Goal: Task Accomplishment & Management: Manage account settings

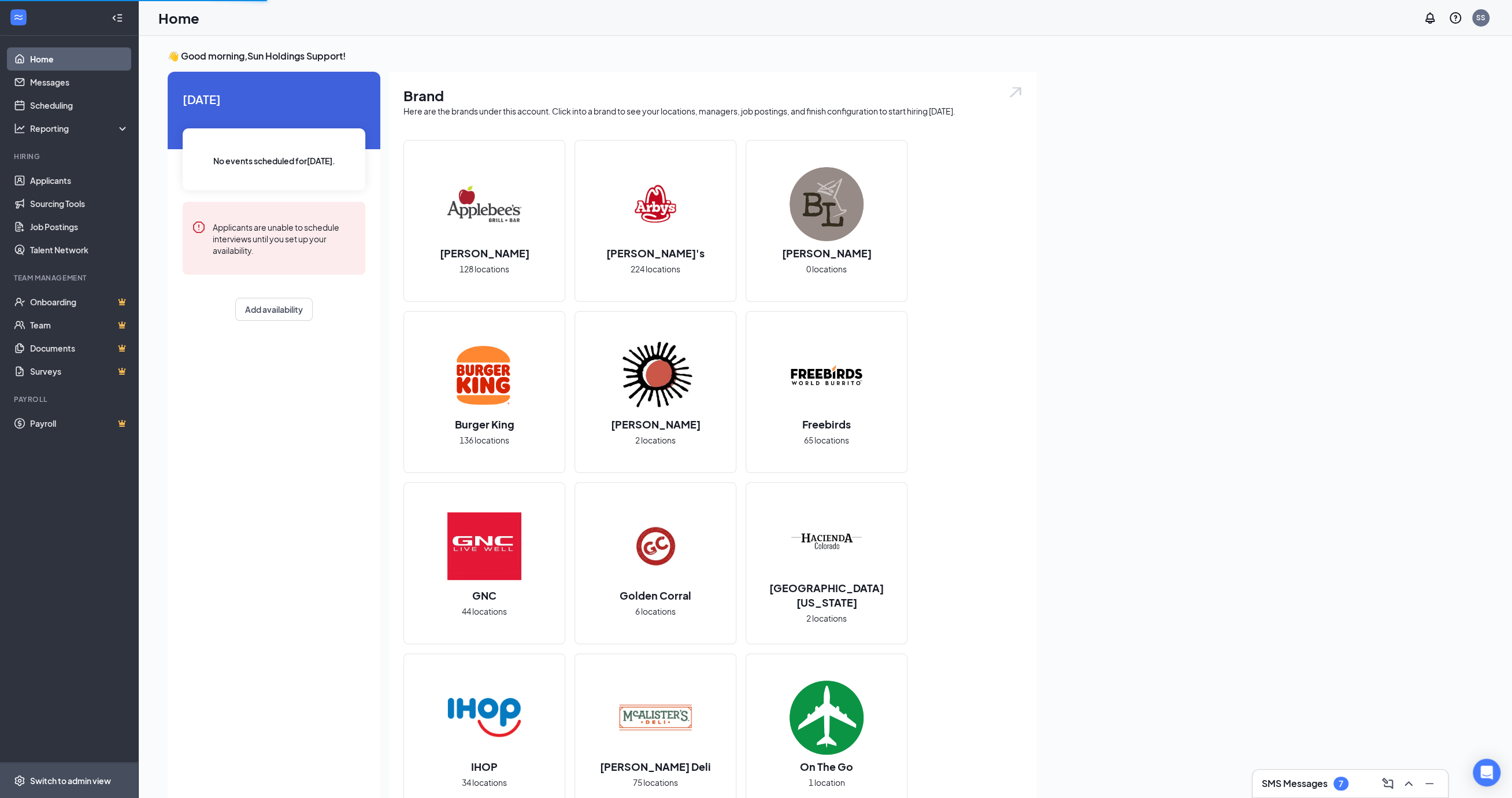
click at [51, 780] on div "Switch to admin view" at bounding box center [70, 780] width 81 height 11
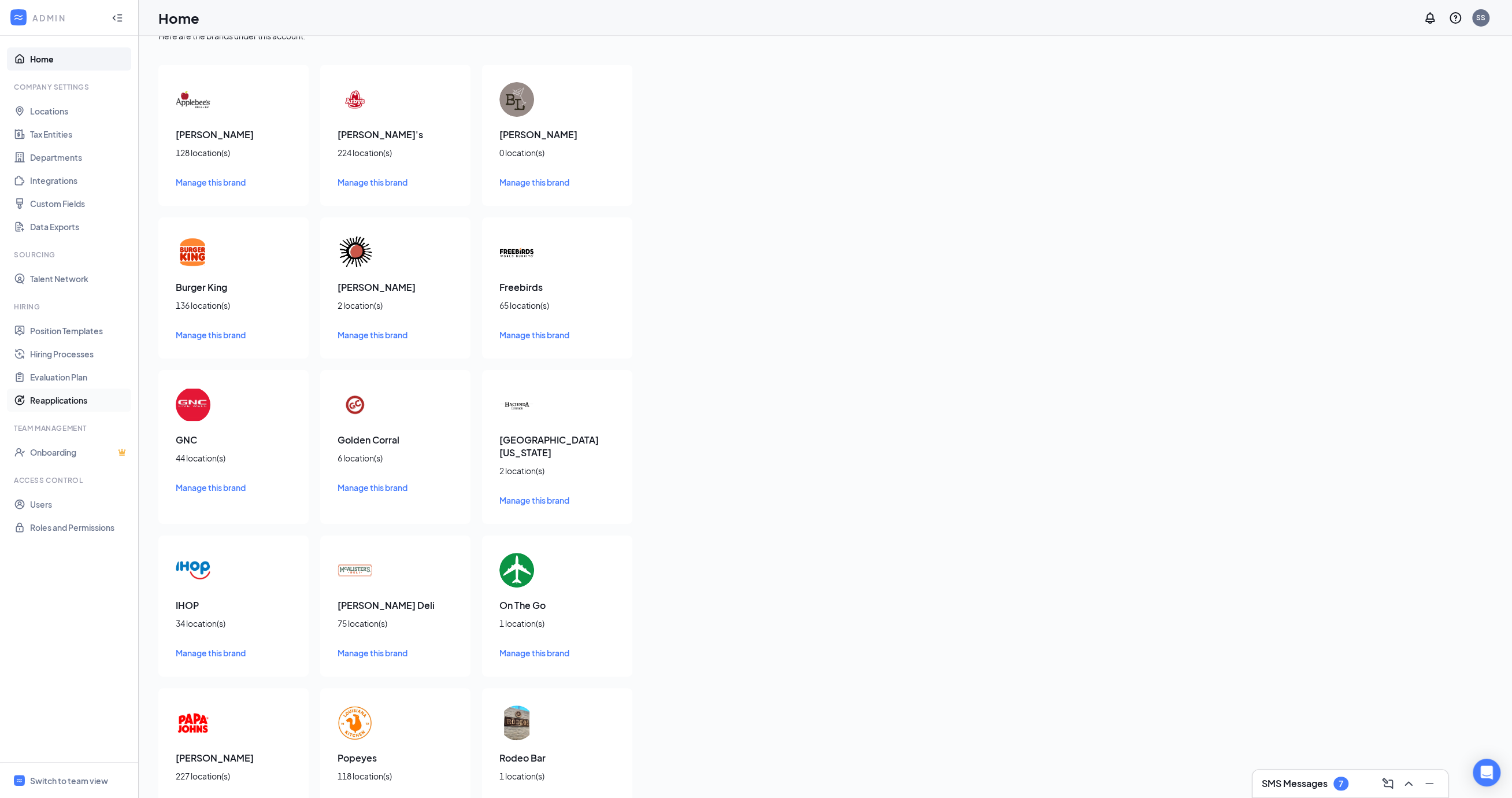
scroll to position [20, 0]
click at [57, 112] on link "Locations" at bounding box center [80, 111] width 99 height 23
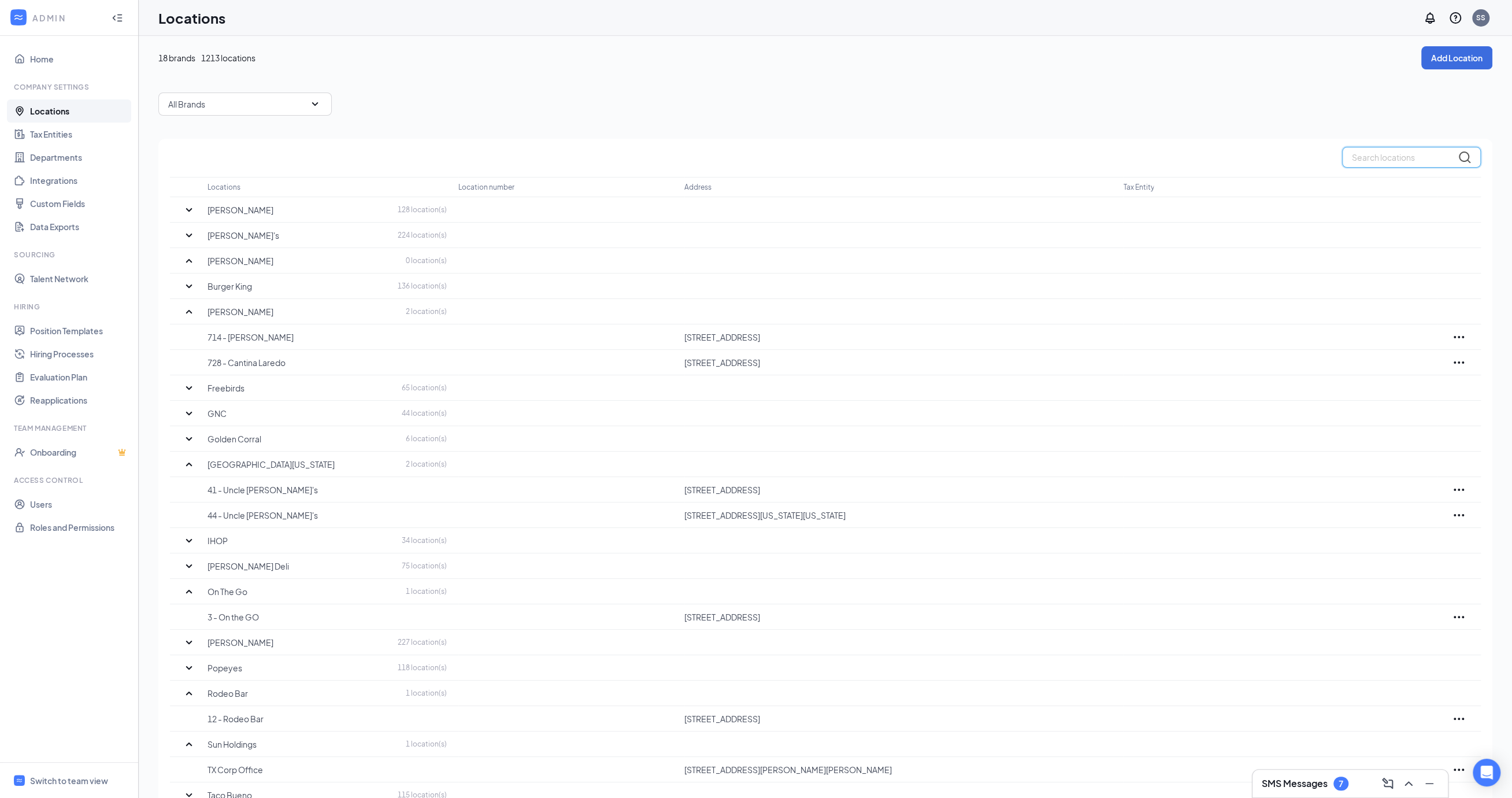
click at [1404, 158] on input "text" at bounding box center [1411, 157] width 139 height 21
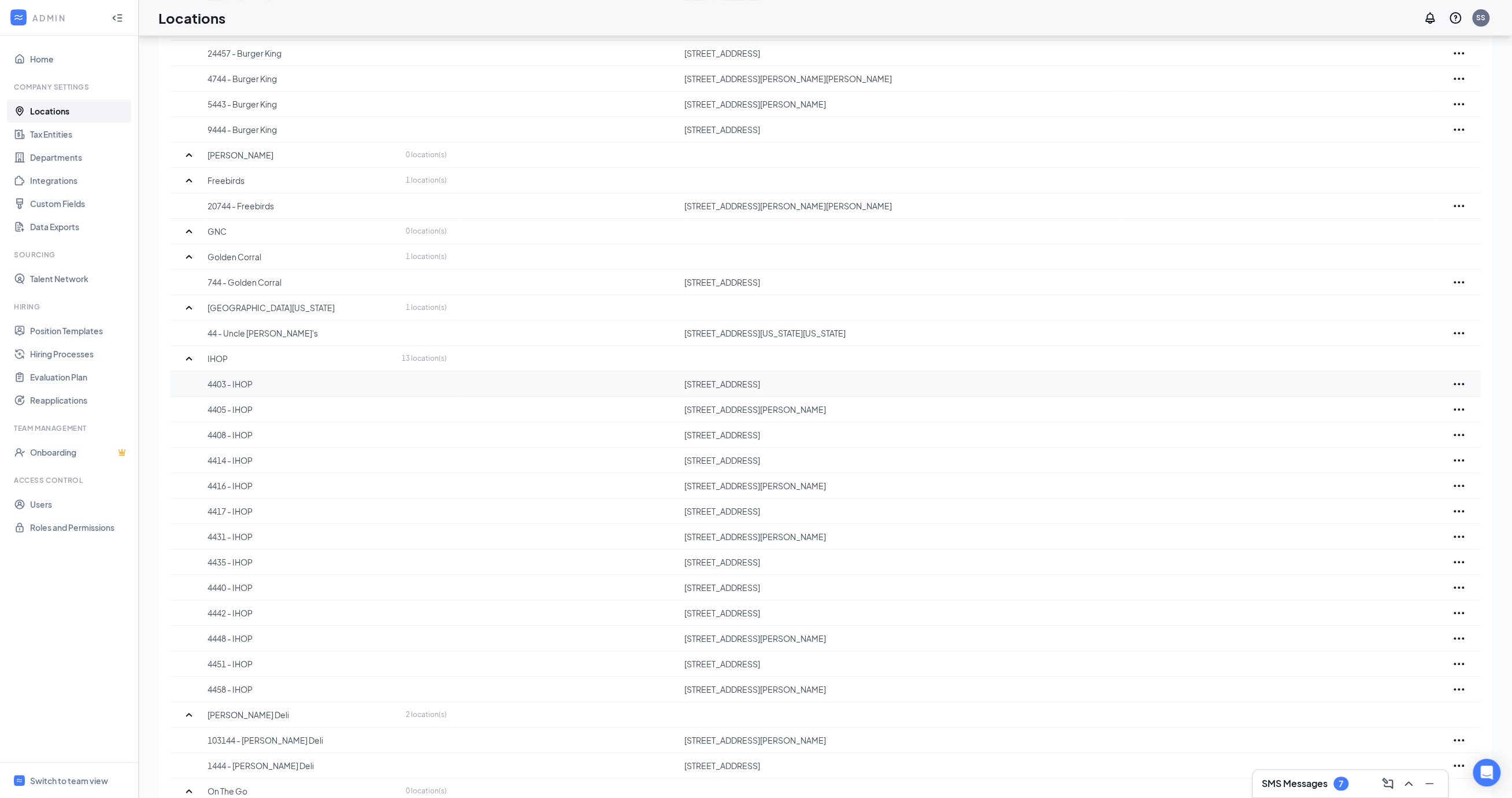
scroll to position [518, 0]
type input "44"
click at [1456, 328] on icon "Ellipses" at bounding box center [1459, 330] width 14 height 14
click at [1407, 359] on p "Edit" at bounding box center [1407, 365] width 97 height 11
